Goal: Information Seeking & Learning: Learn about a topic

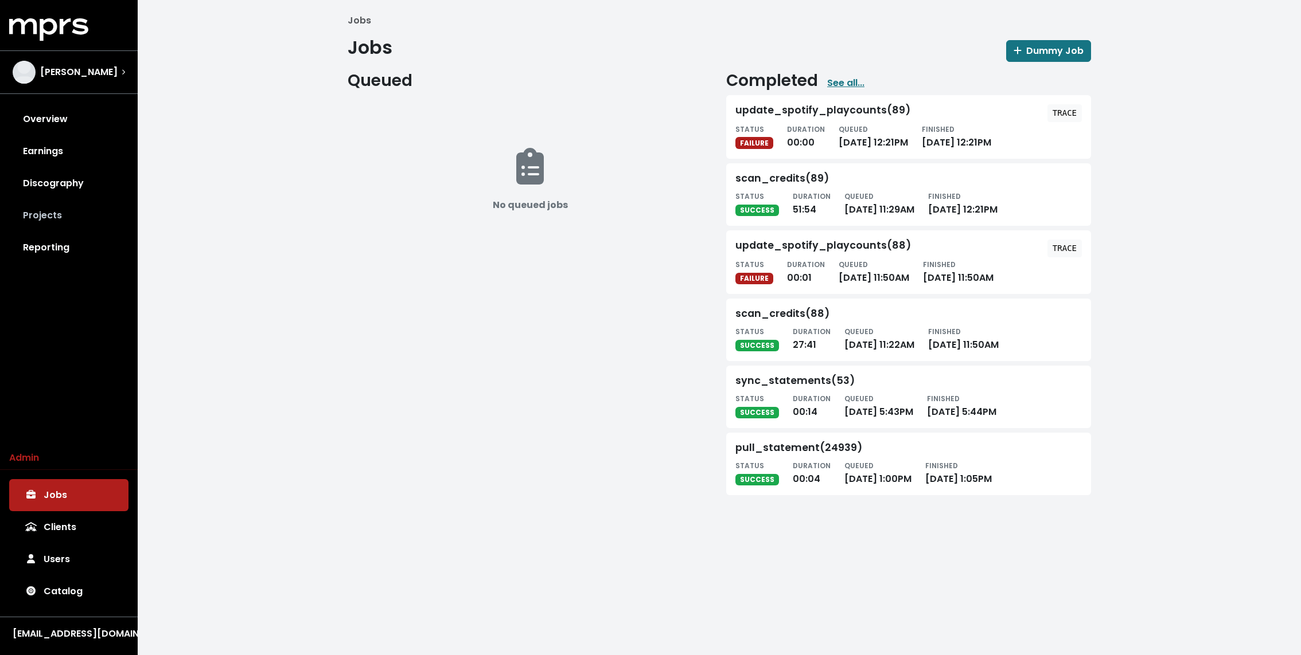
click at [14, 219] on link "Projects" at bounding box center [68, 216] width 119 height 32
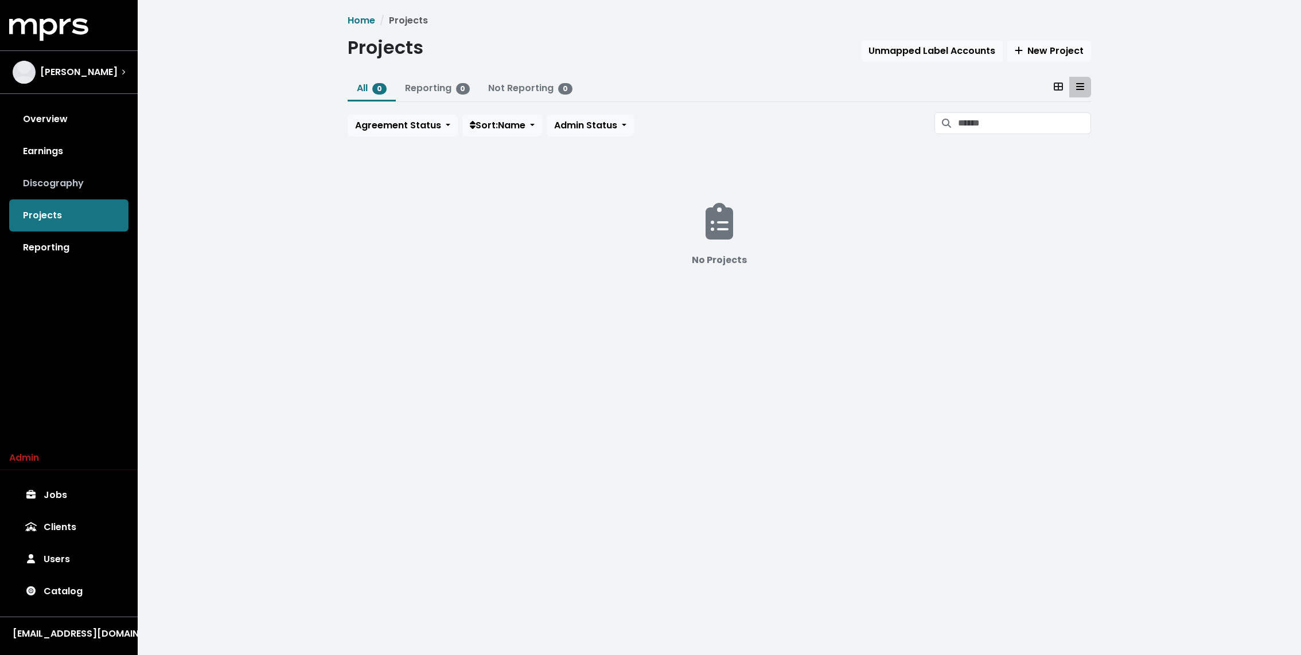
click at [68, 170] on link "Discography" at bounding box center [68, 183] width 119 height 32
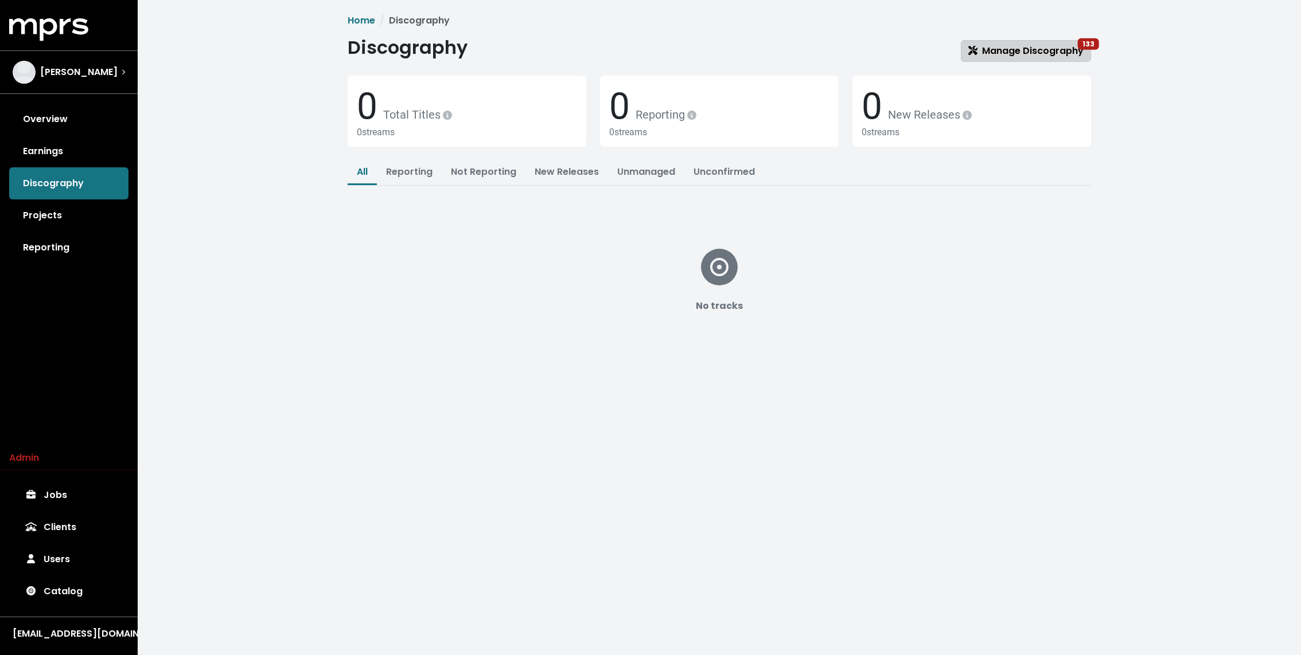
click at [1047, 42] on link "Manage Discography 133" at bounding box center [1026, 51] width 130 height 22
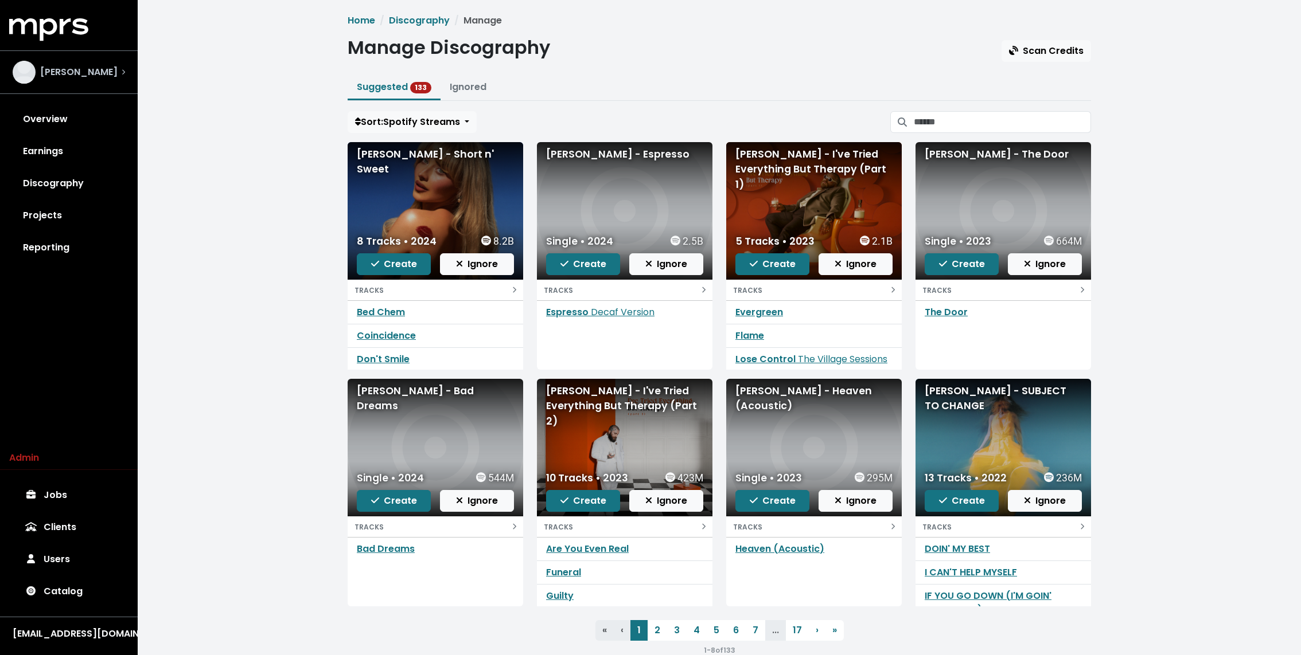
click at [112, 74] on div "[PERSON_NAME]" at bounding box center [69, 72] width 112 height 23
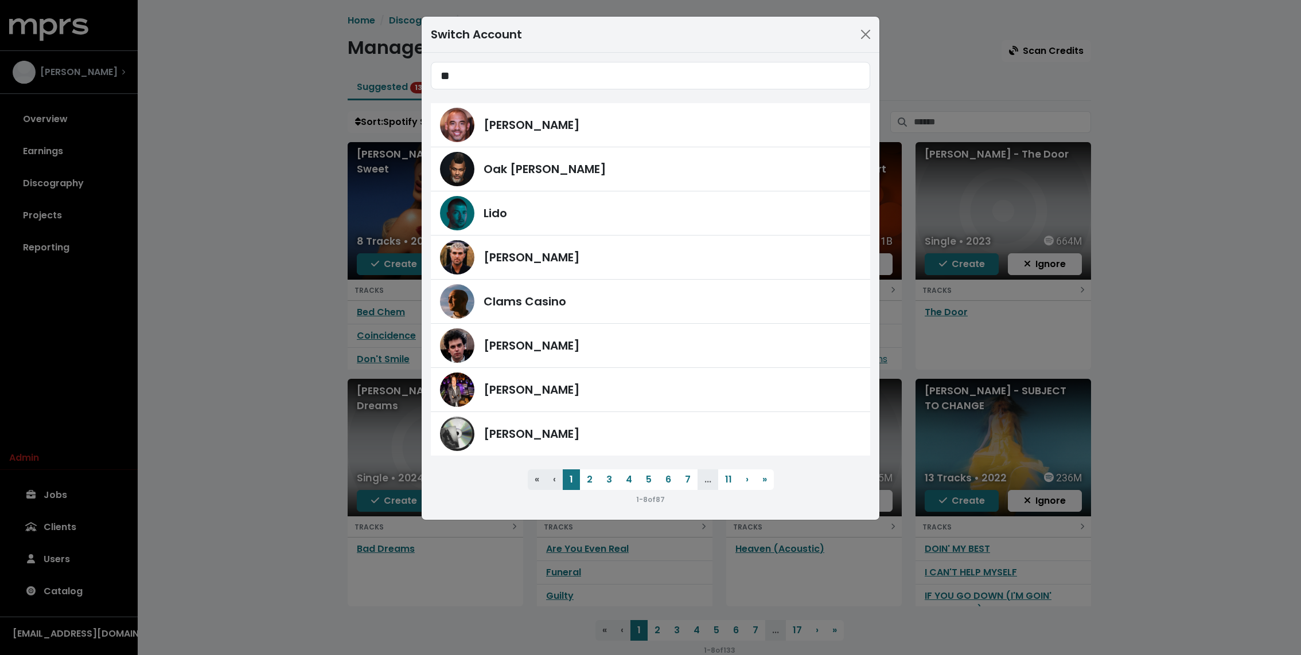
type input "***"
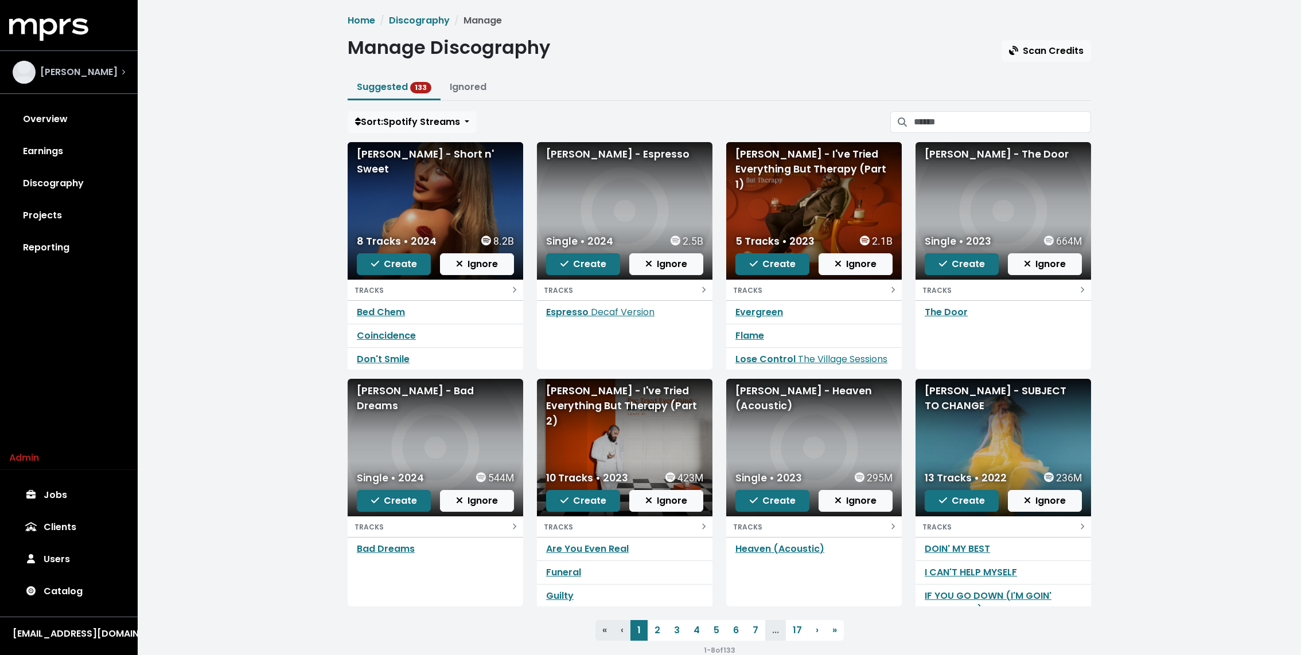
click at [116, 68] on div "[PERSON_NAME]" at bounding box center [69, 72] width 112 height 23
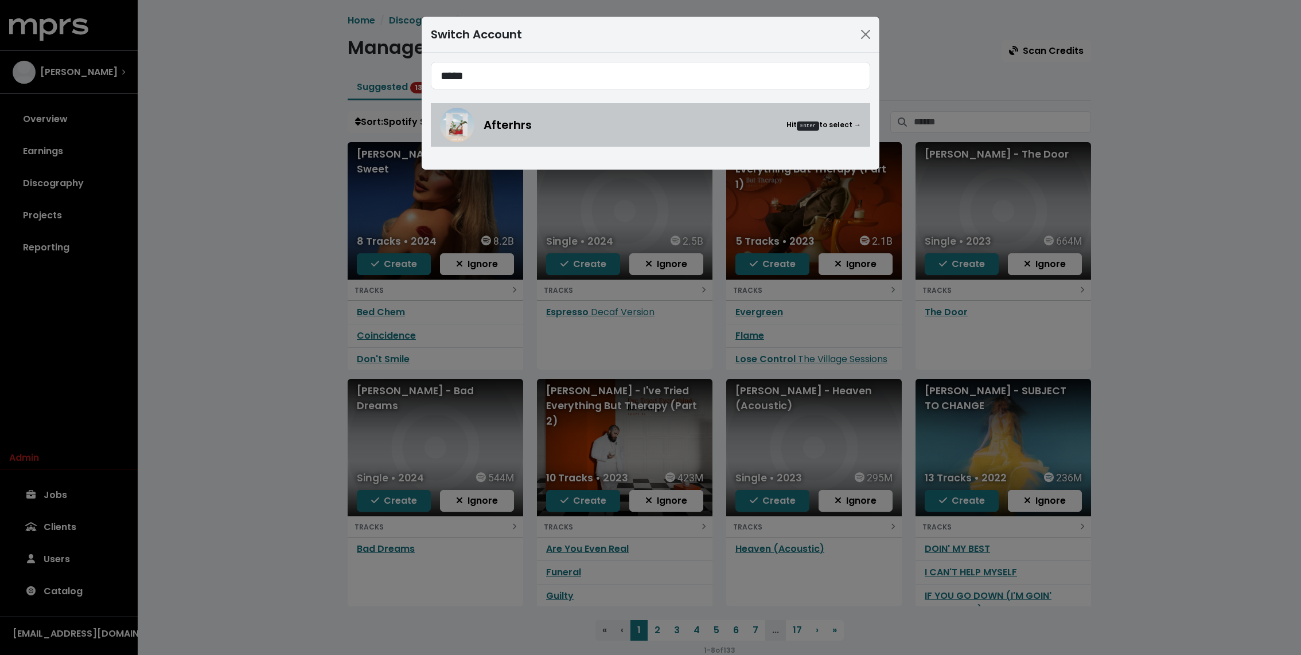
type input "*****"
click at [524, 134] on div "Afterhrs Hit Enter to select →" at bounding box center [650, 125] width 421 height 34
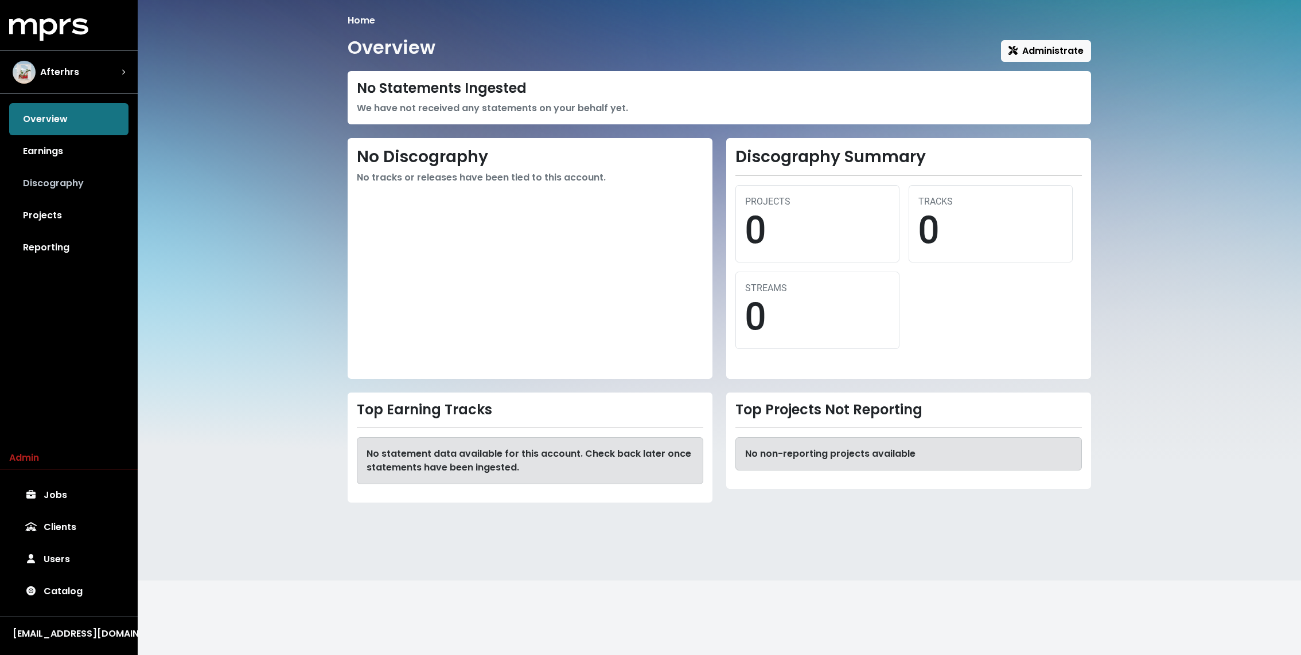
click at [69, 185] on link "Discography" at bounding box center [68, 183] width 119 height 32
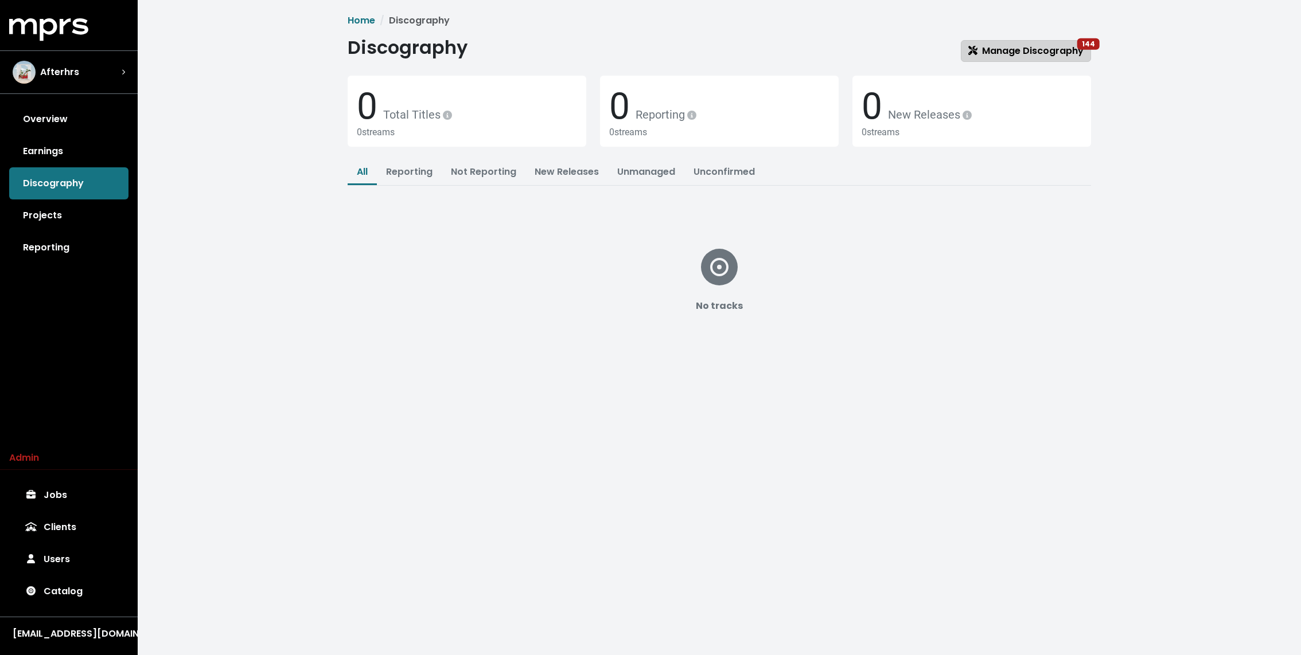
click at [1044, 54] on span "Manage Discography 144" at bounding box center [1025, 50] width 115 height 13
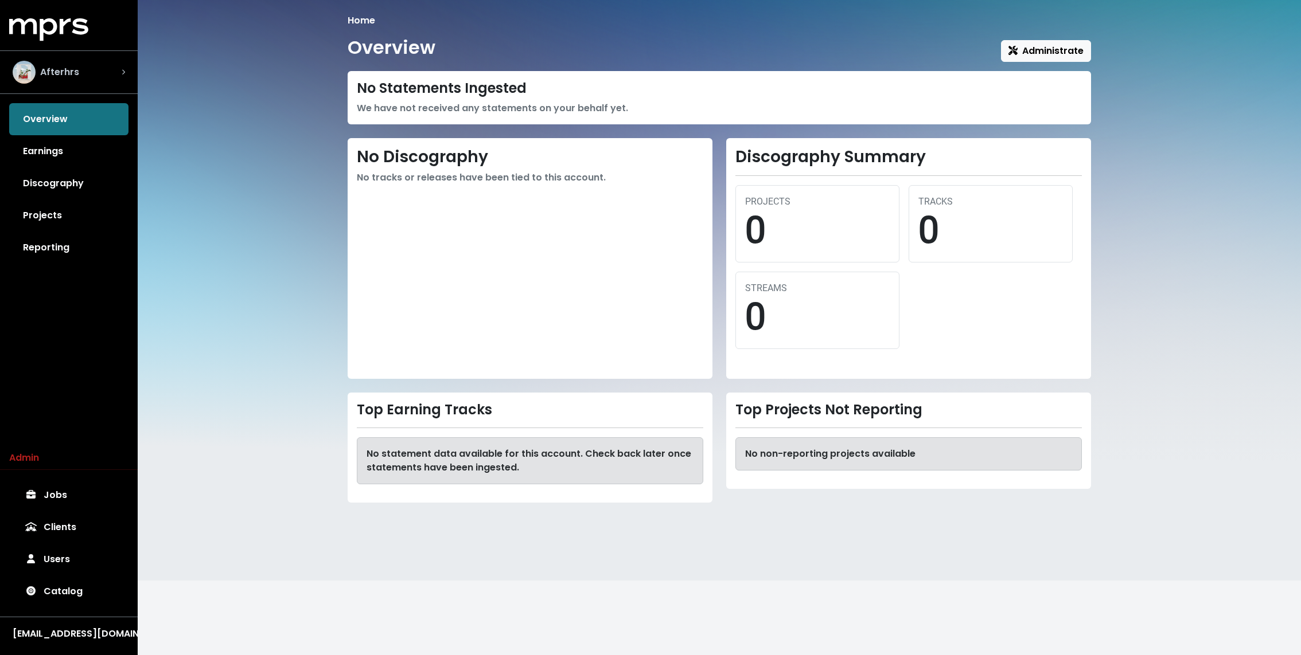
click at [73, 84] on div "Afterhrs" at bounding box center [68, 72] width 131 height 41
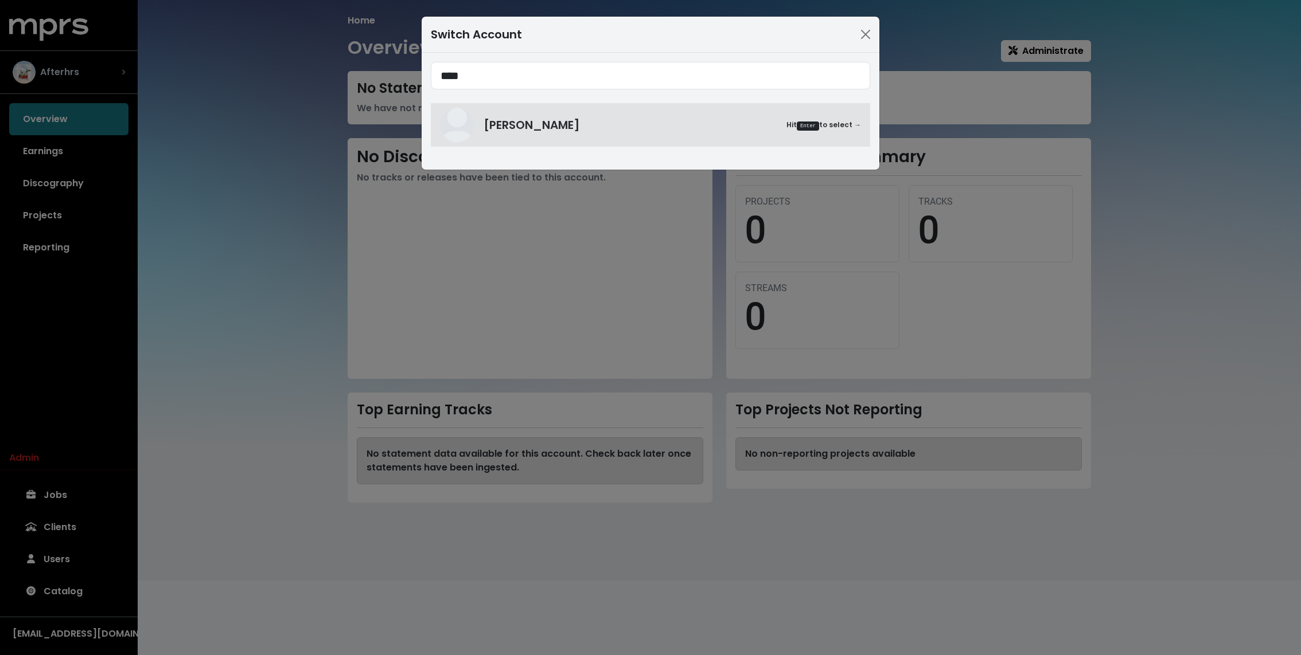
type input "****"
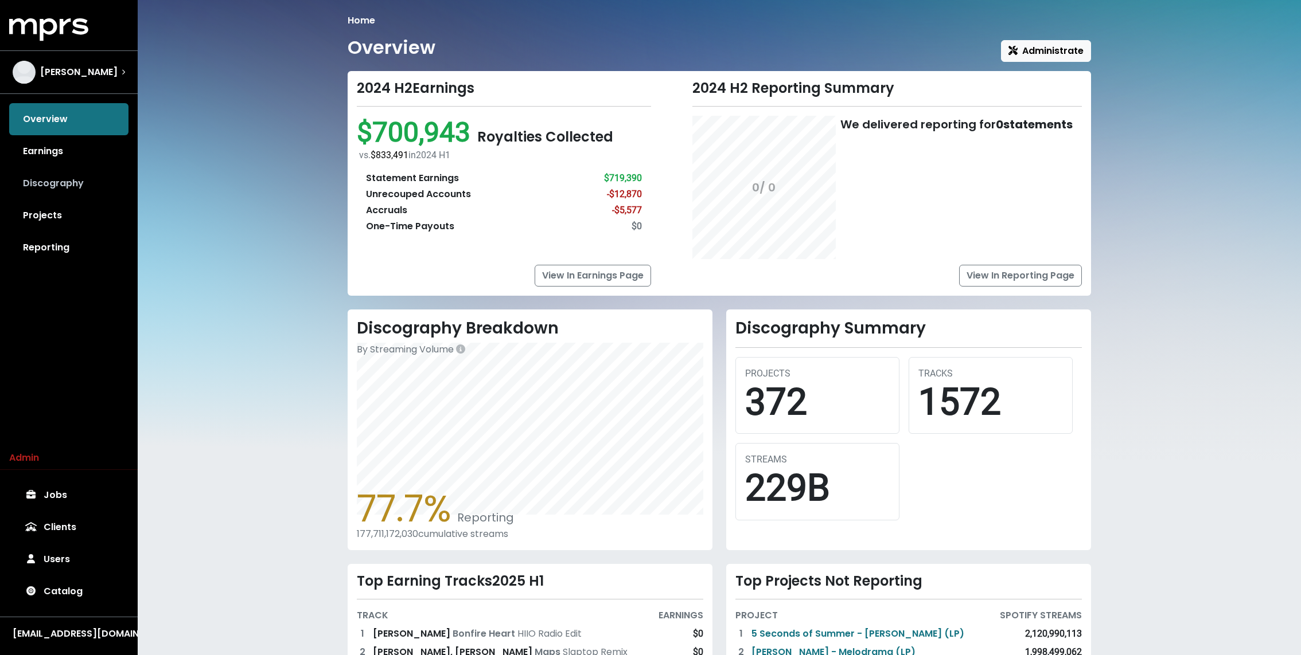
click at [87, 180] on link "Discography" at bounding box center [68, 183] width 119 height 32
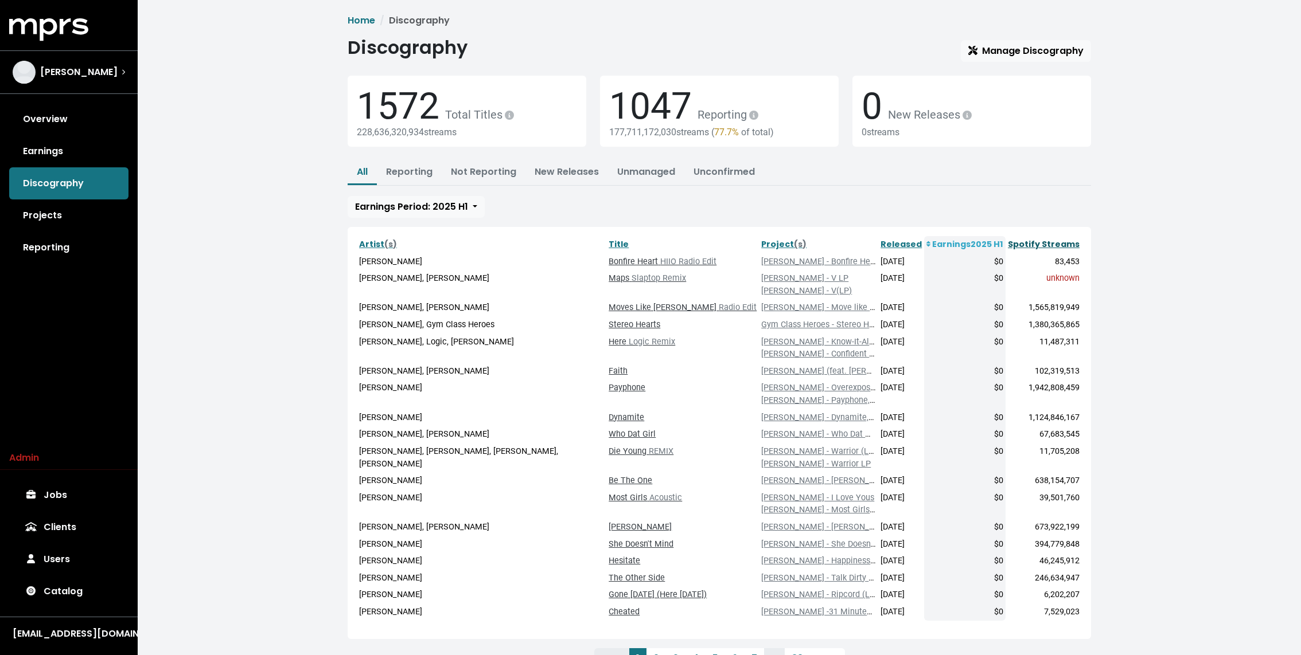
click at [1055, 247] on link "Spotify Streams" at bounding box center [1044, 244] width 72 height 11
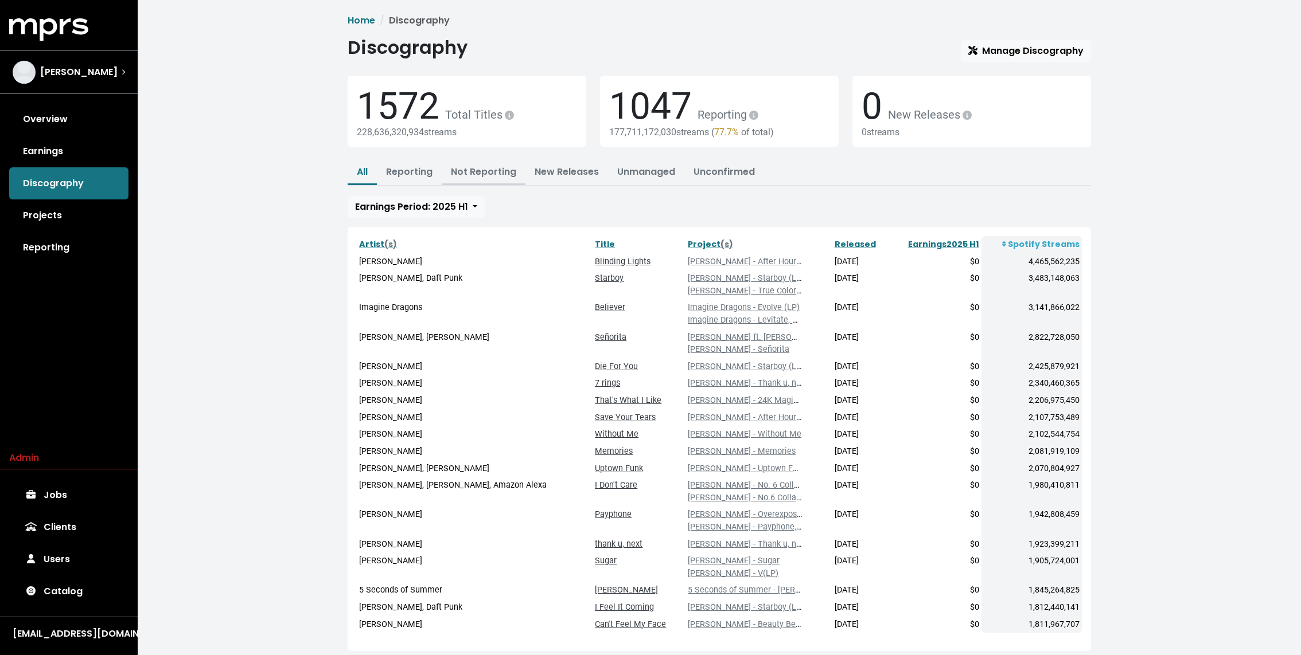
click at [495, 163] on button "Not Reporting" at bounding box center [484, 173] width 84 height 25
click at [488, 171] on link "Not Reporting" at bounding box center [483, 171] width 65 height 13
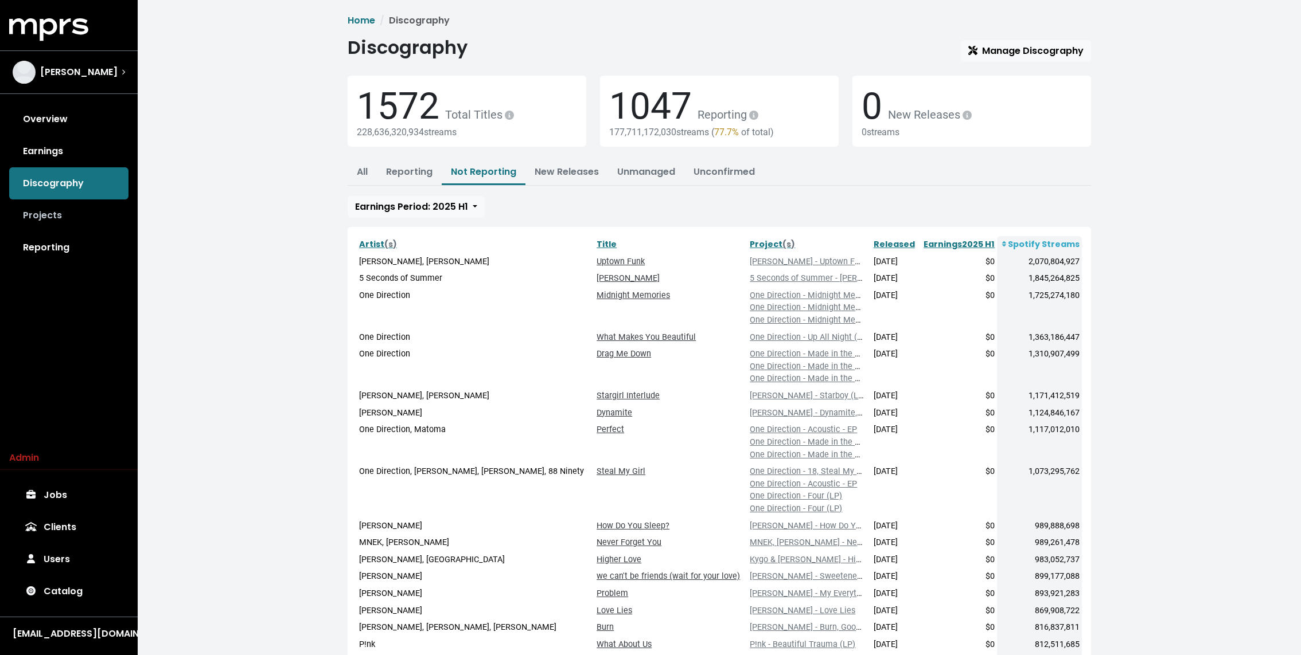
click at [46, 221] on link "Projects" at bounding box center [68, 216] width 119 height 32
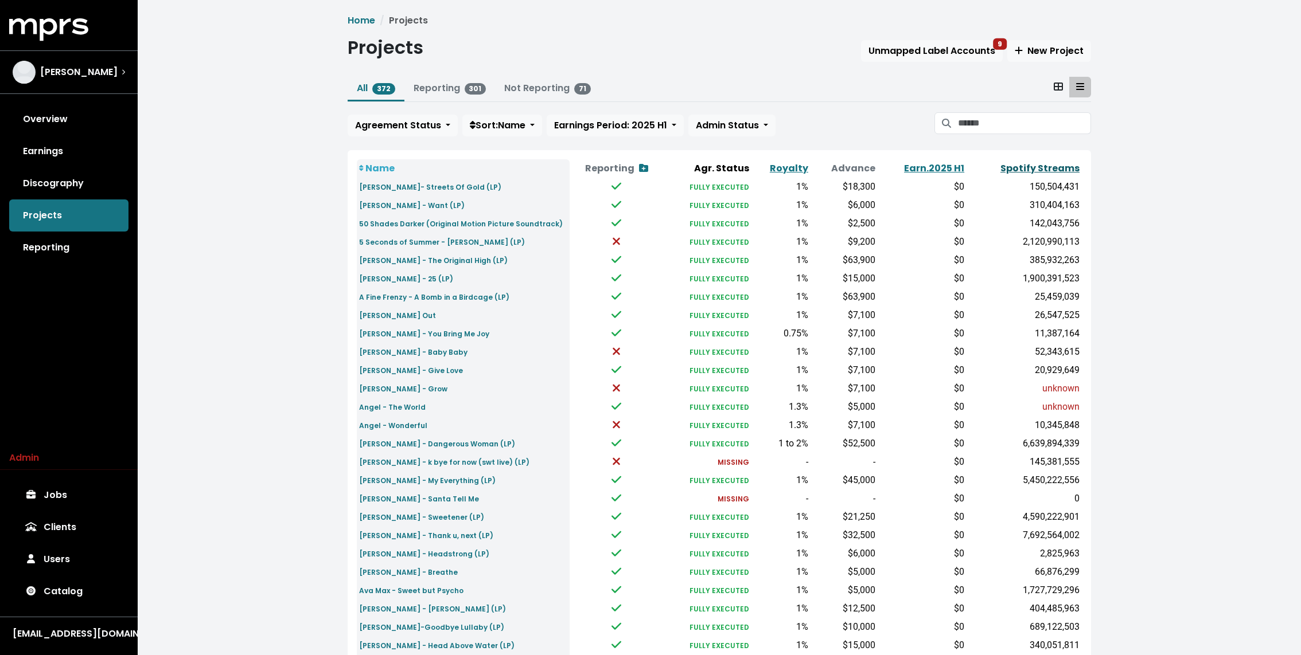
click at [1039, 167] on link "Spotify Streams" at bounding box center [1039, 168] width 79 height 13
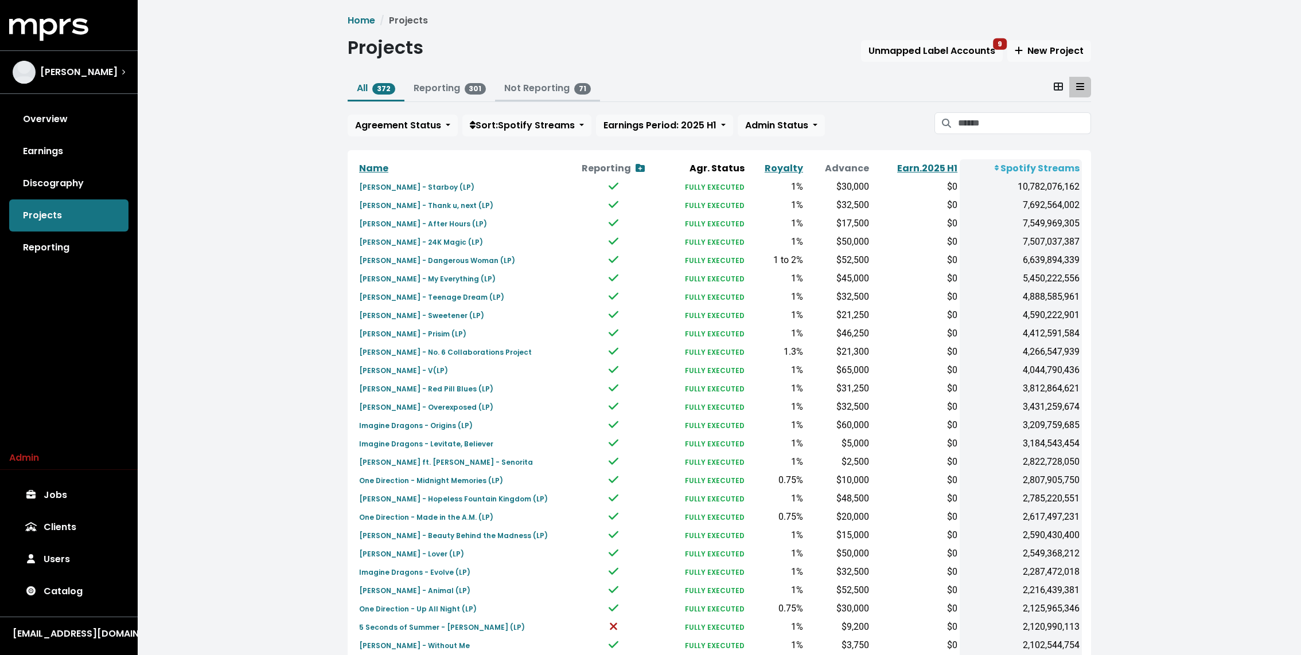
click at [536, 81] on button "Not Reporting 71" at bounding box center [547, 89] width 105 height 25
click at [534, 87] on link "Not Reporting 71" at bounding box center [547, 87] width 87 height 13
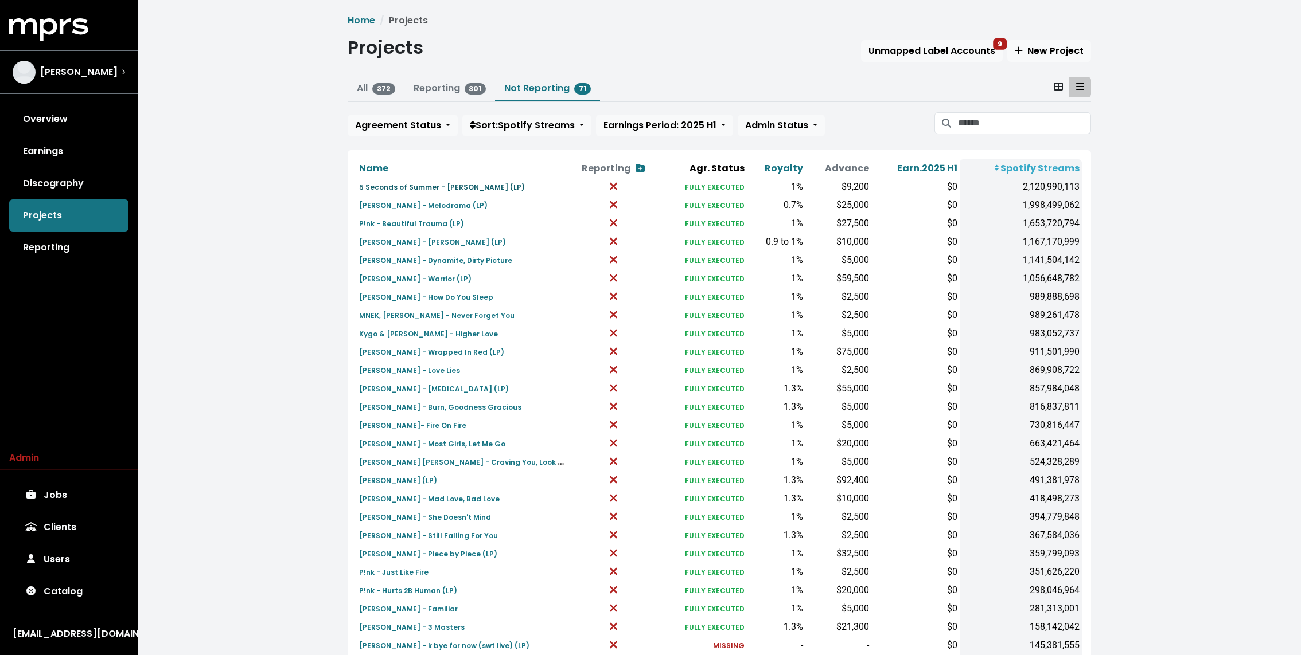
click at [414, 186] on small "5 Seconds of Summer - Youngblood (LP)" at bounding box center [442, 187] width 166 height 10
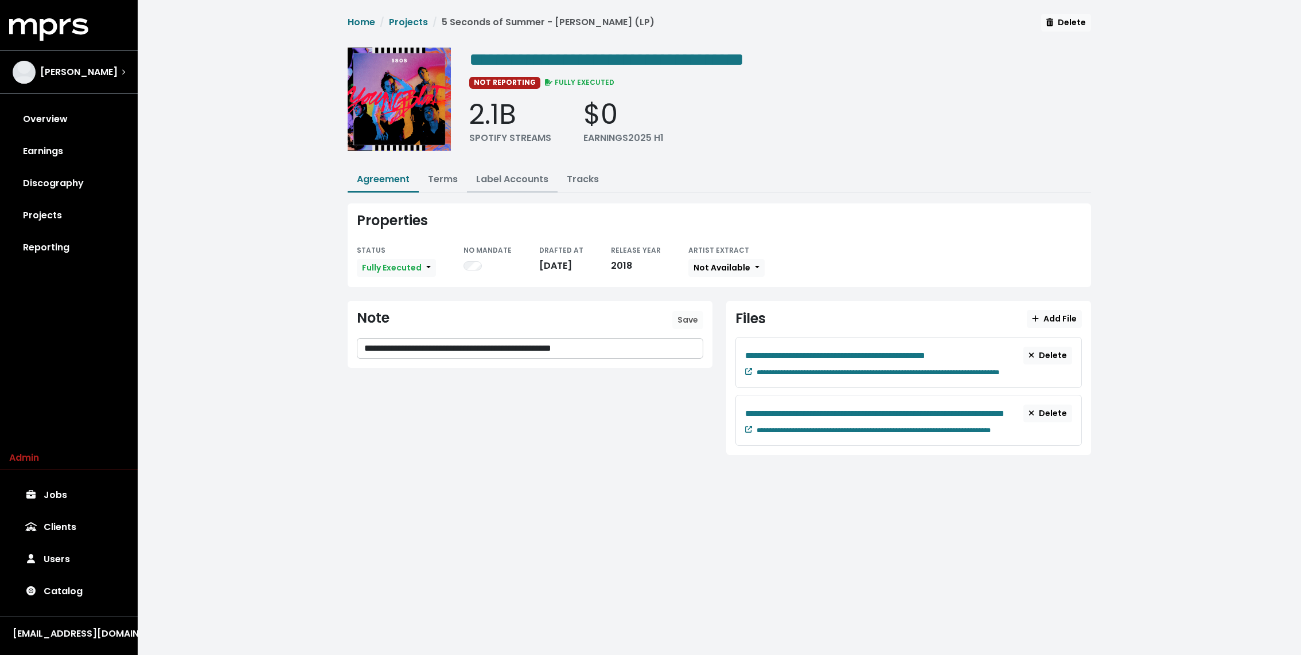
click at [497, 169] on button "Label Accounts" at bounding box center [512, 180] width 91 height 25
click at [485, 175] on link "Label Accounts" at bounding box center [512, 179] width 72 height 13
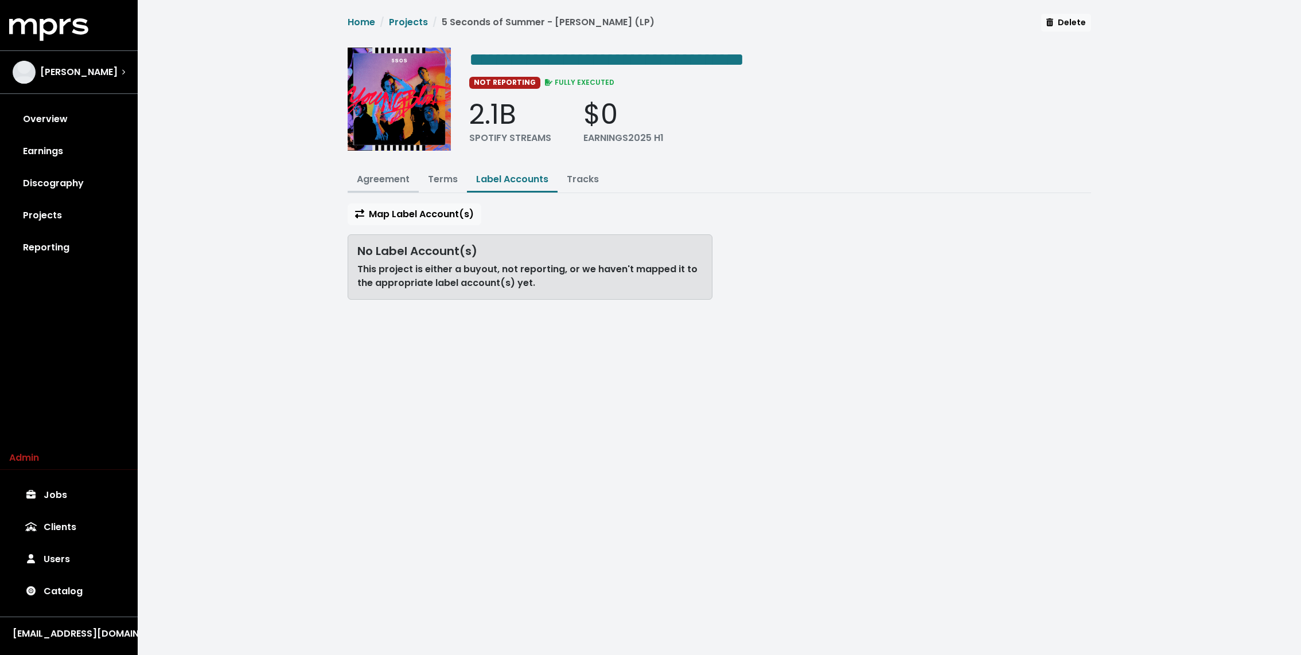
click at [380, 178] on link "Agreement" at bounding box center [383, 179] width 53 height 13
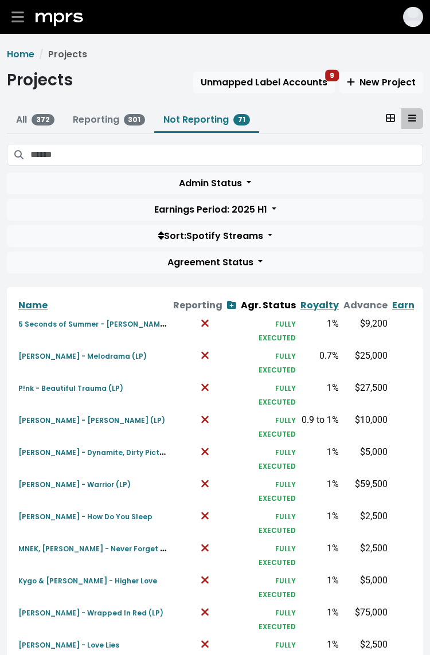
click at [261, 54] on ol "Home Projects" at bounding box center [215, 55] width 416 height 14
